Goal: Information Seeking & Learning: Learn about a topic

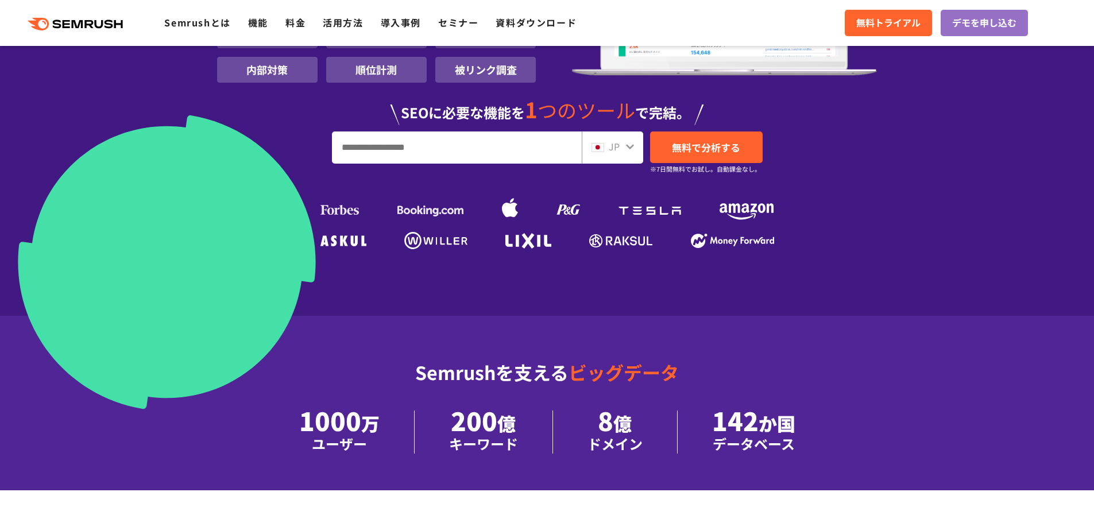
click at [348, 149] on input "URL、キーワードを入力してください" at bounding box center [457, 147] width 249 height 31
type input "****"
click at [666, 147] on link "無料で分析する" at bounding box center [706, 148] width 113 height 32
click at [293, 21] on link "料金" at bounding box center [295, 23] width 20 height 14
